Goal: Navigation & Orientation: Find specific page/section

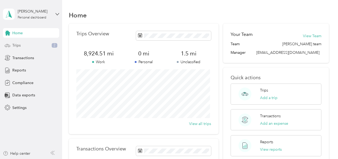
click at [18, 45] on span "Trips" at bounding box center [16, 46] width 8 height 6
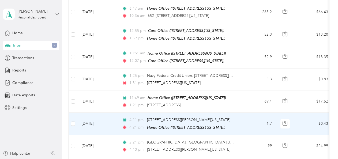
scroll to position [255, 0]
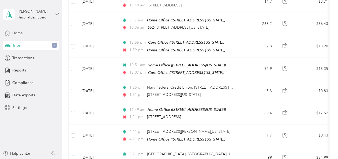
click at [16, 30] on span "Home" at bounding box center [17, 33] width 10 height 6
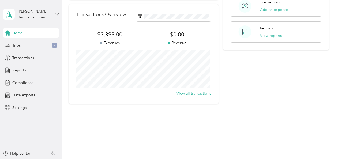
scroll to position [135, 0]
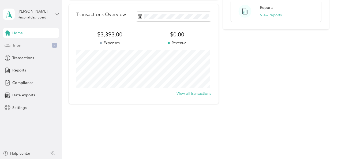
click at [14, 45] on span "Trips" at bounding box center [16, 46] width 8 height 6
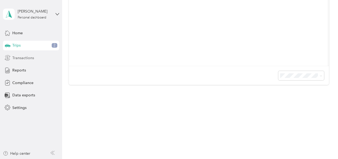
click at [22, 58] on span "Transactions" at bounding box center [23, 58] width 22 height 6
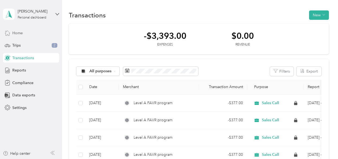
click at [17, 30] on span "Home" at bounding box center [17, 33] width 10 height 6
